Goal: Information Seeking & Learning: Check status

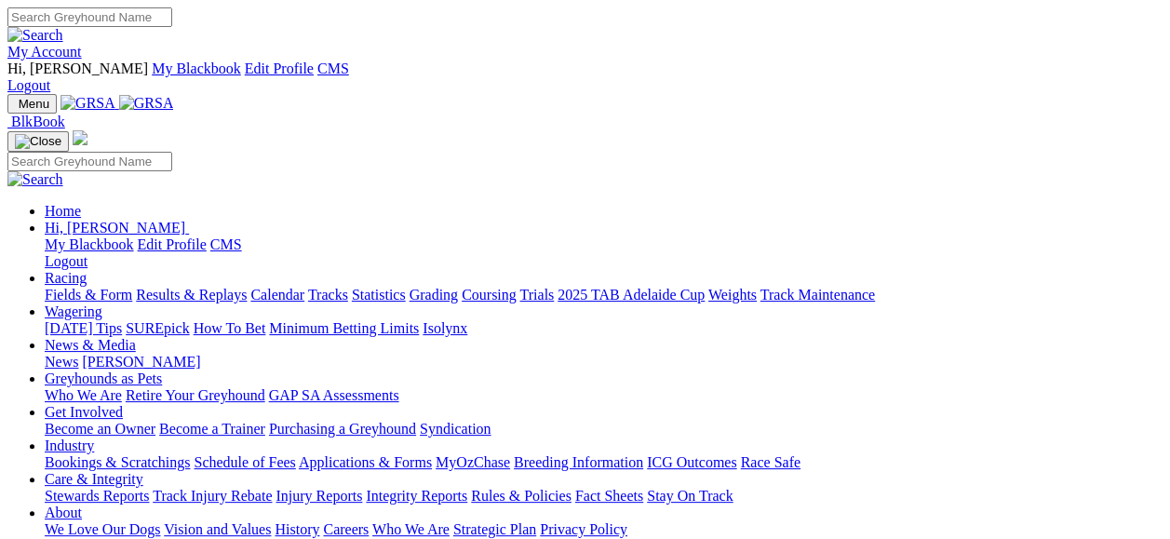
click at [82, 44] on link "My Account" at bounding box center [44, 52] width 74 height 16
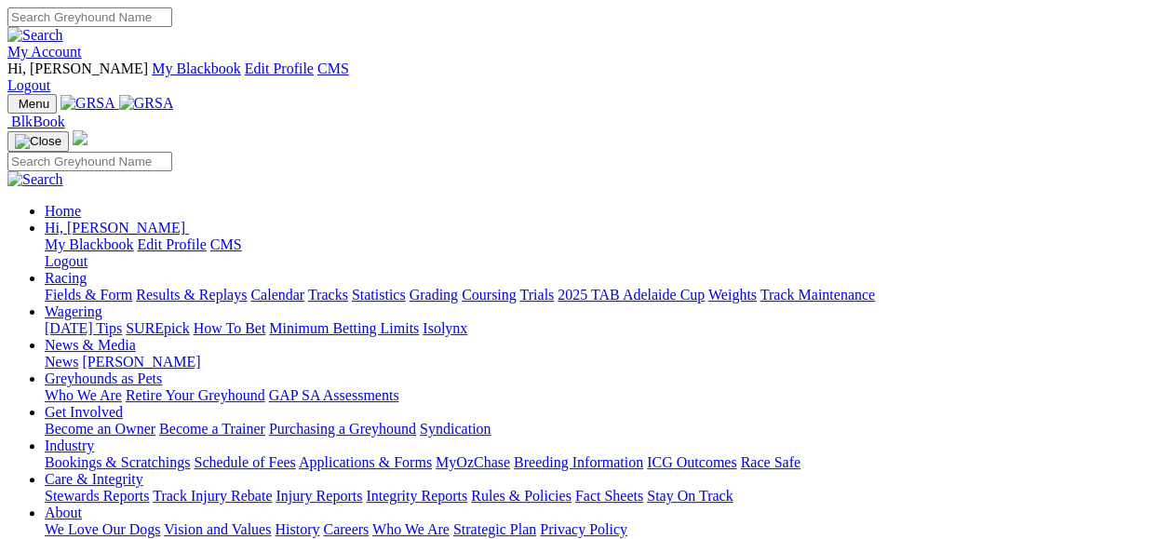
click at [247, 287] on link "Results & Replays" at bounding box center [191, 295] width 111 height 16
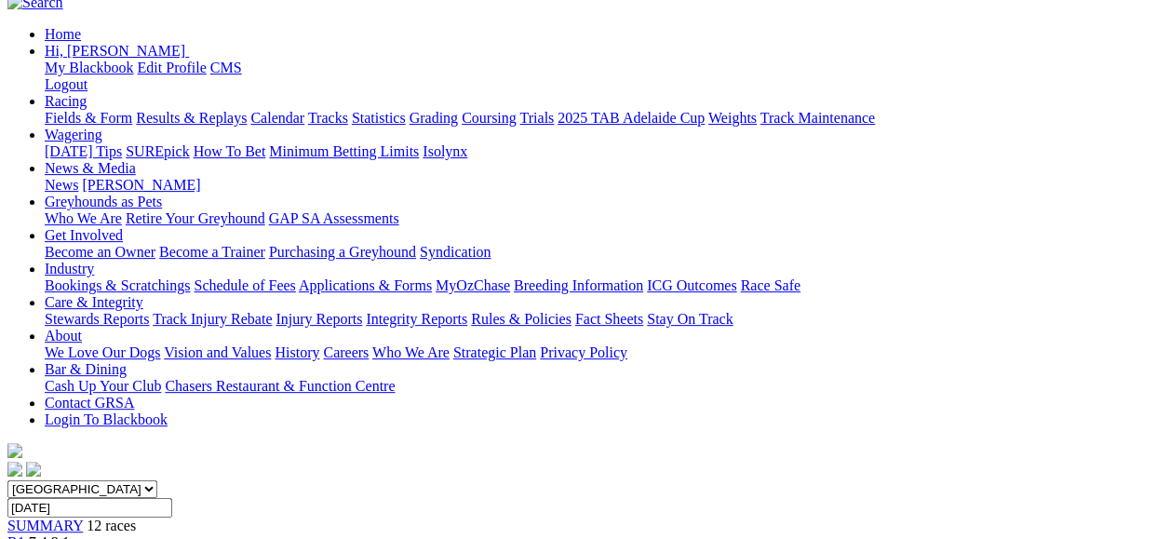
scroll to position [310, 0]
